Goal: Task Accomplishment & Management: Use online tool/utility

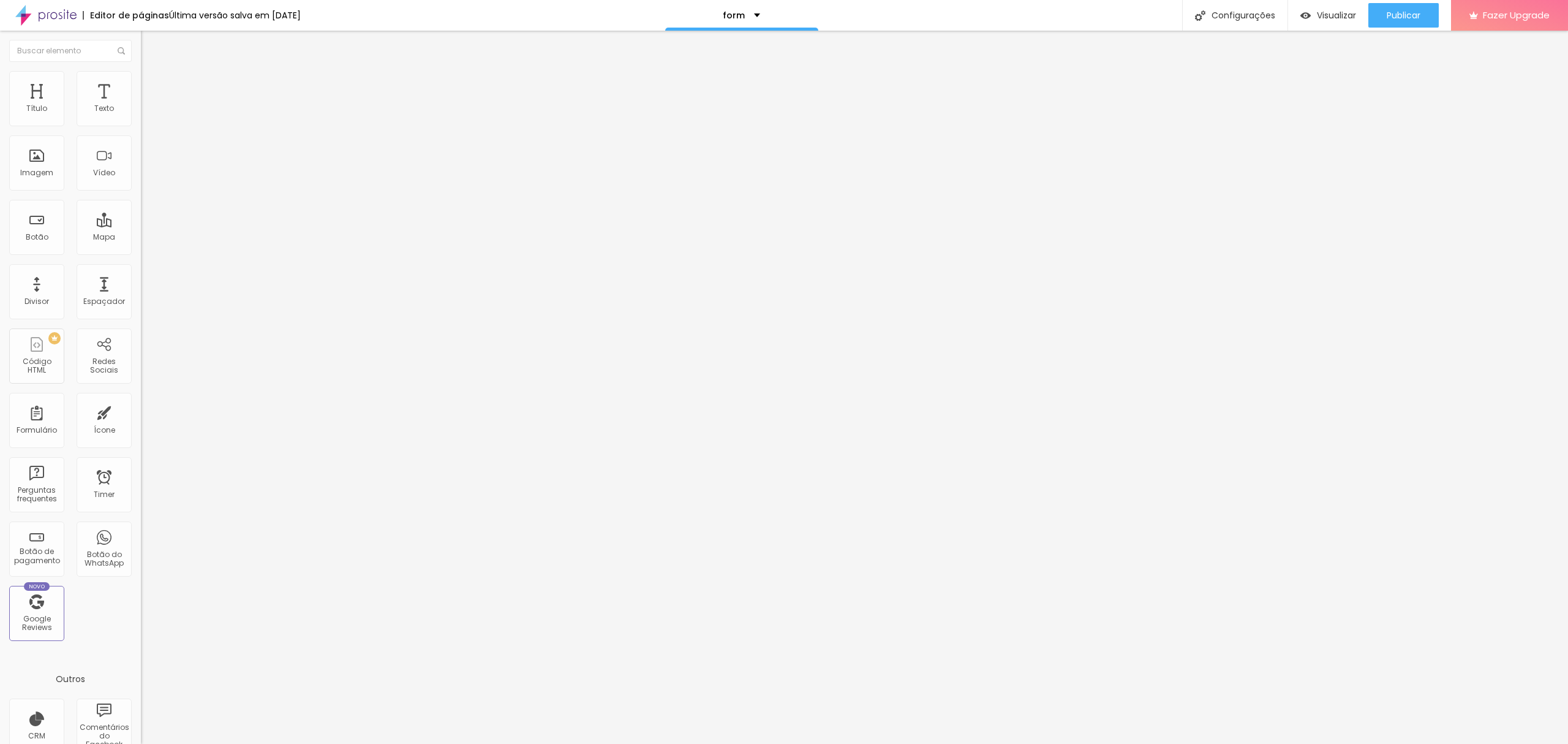
click at [141, 107] on div "7292 caracteres <! DOCTYPE html > < html lang = "pt-br" > < head > < meta chars…" at bounding box center [211, 98] width 141 height 16
click at [141, 105] on img at bounding box center [145, 101] width 8 height 8
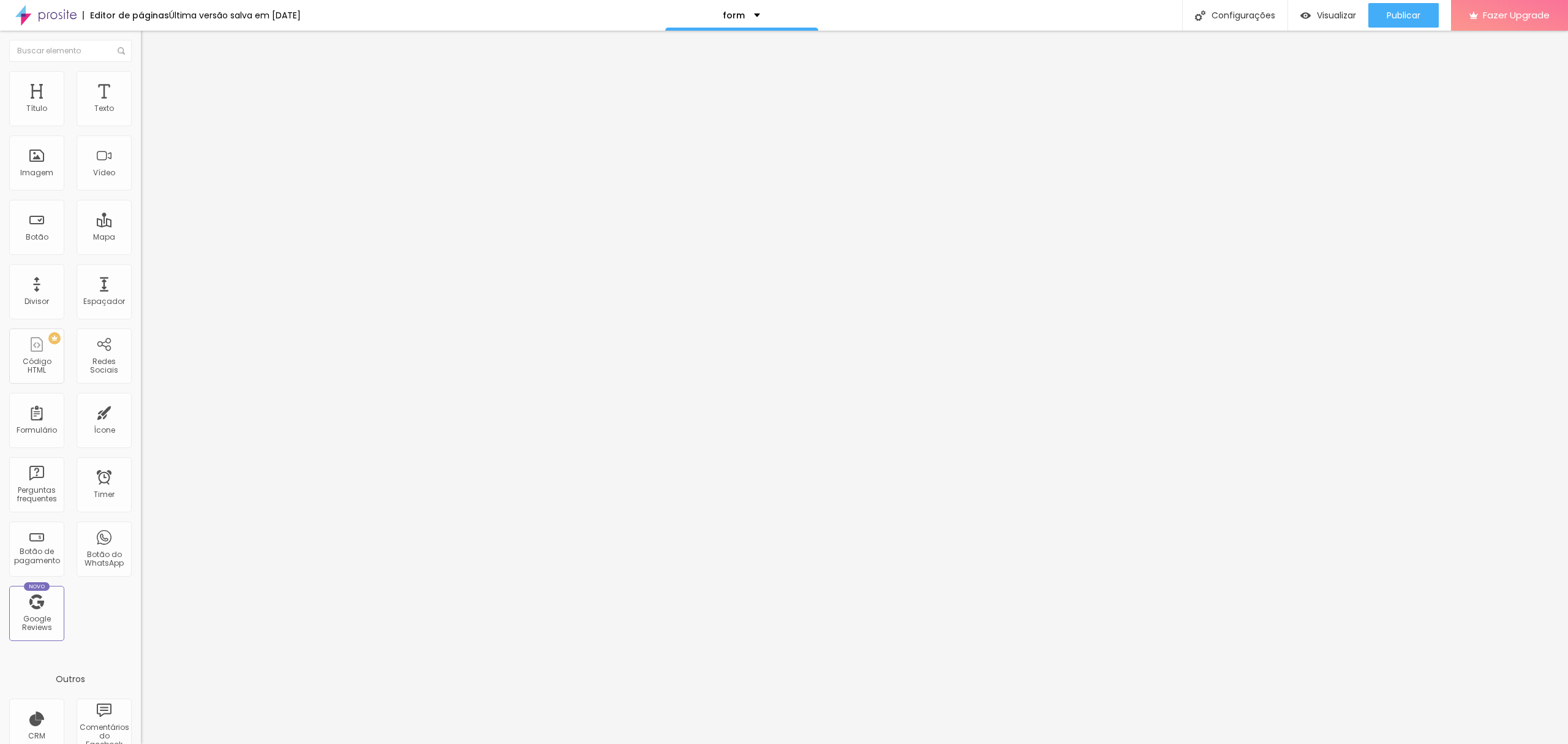
click at [141, 150] on div "<! DOCTYPE html > < html lang = "pt-br" > < head > < meta charset = "UTF-8" > <…" at bounding box center [472, 147] width 663 height 80
click at [1316, 18] on span "Visualizar" at bounding box center [1336, 15] width 39 height 9
click at [1345, 90] on link "Visualizar página" at bounding box center [1369, 93] width 110 height 8
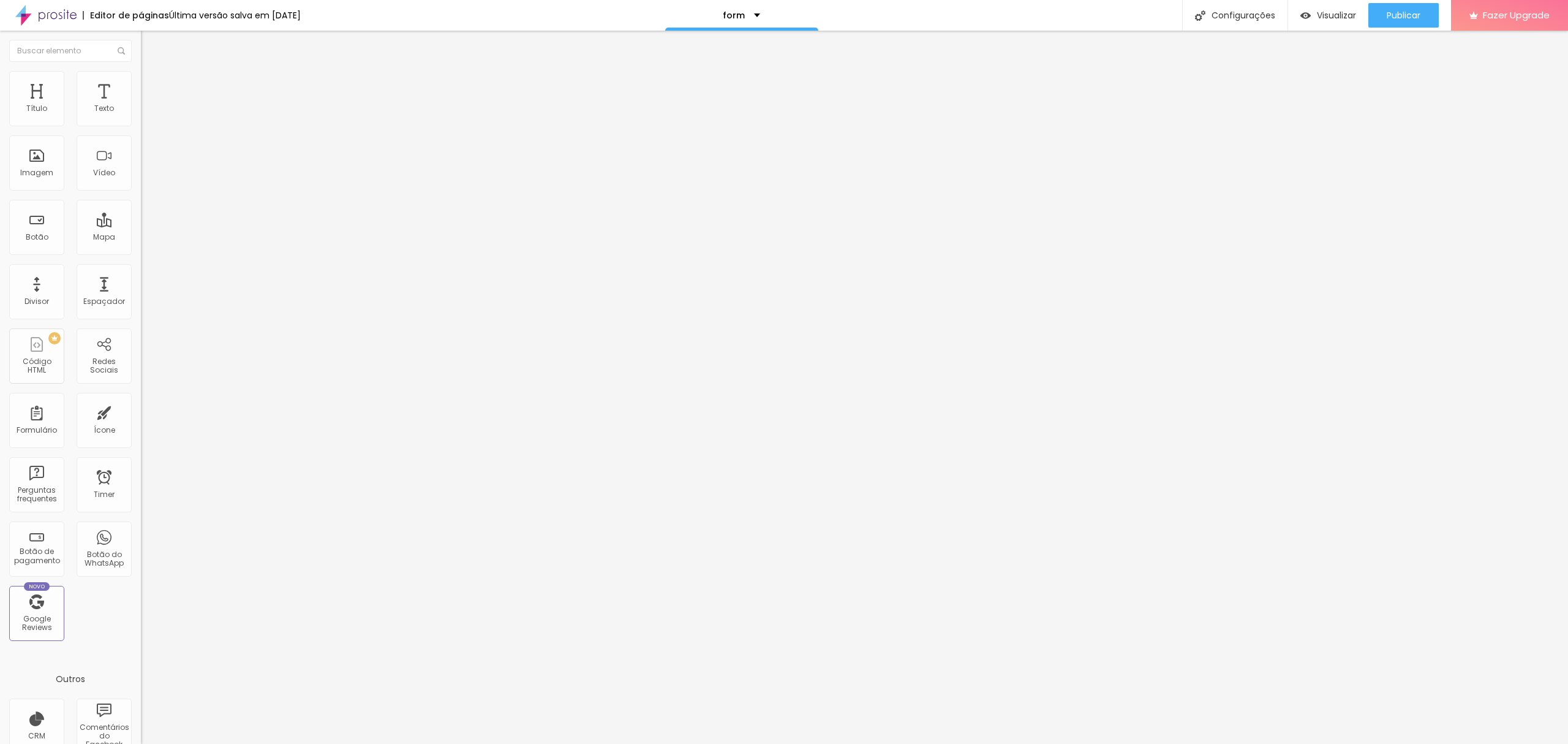
click at [141, 107] on div "<! DOCTYPE html > < html lang = "pt-br" > < head > < meta charset = "UTF-8" > <…" at bounding box center [205, 107] width 128 height 0
click at [141, 105] on img at bounding box center [145, 101] width 8 height 8
click at [1007, 743] on div at bounding box center [784, 756] width 1568 height 11
